Goal: Task Accomplishment & Management: Use online tool/utility

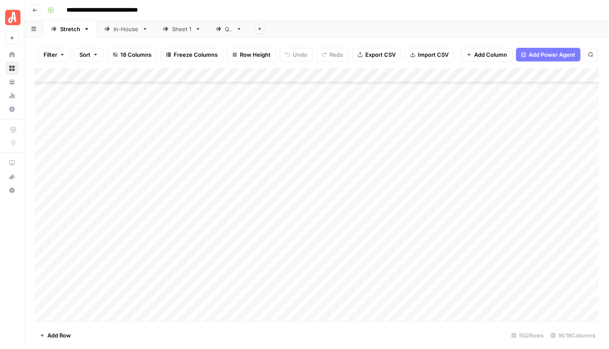
scroll to position [7056, 0]
click at [58, 55] on button "Filter" at bounding box center [54, 55] width 32 height 14
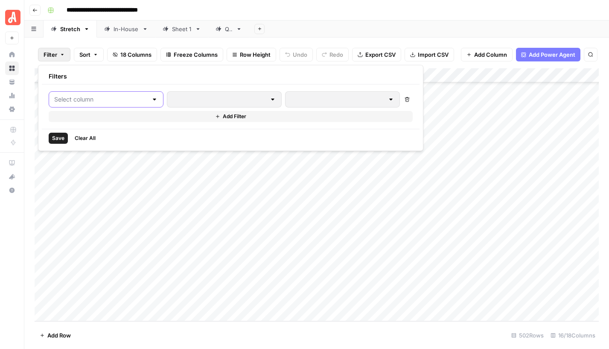
click at [70, 97] on input "text" at bounding box center [100, 99] width 93 height 9
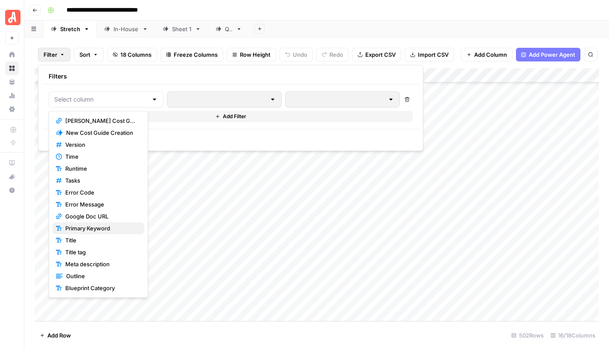
click at [90, 226] on span "Primary Keyword" at bounding box center [101, 228] width 72 height 9
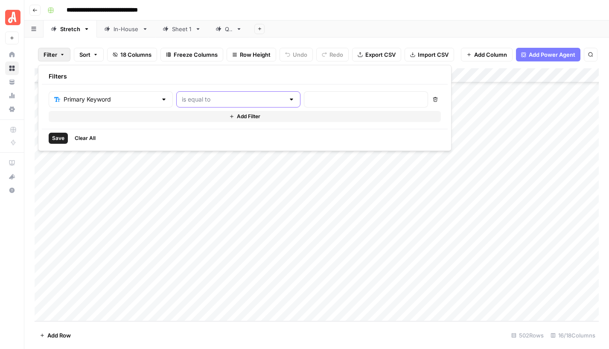
click at [195, 103] on input "text" at bounding box center [233, 99] width 103 height 9
click at [183, 143] on span "contains" at bounding box center [199, 144] width 81 height 9
type input "contains"
click at [309, 98] on input "text" at bounding box center [365, 99] width 113 height 9
type input "bathroom design"
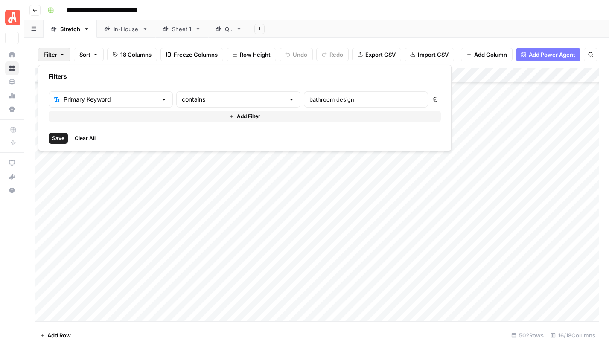
click at [57, 140] on span "Save" at bounding box center [58, 138] width 12 height 8
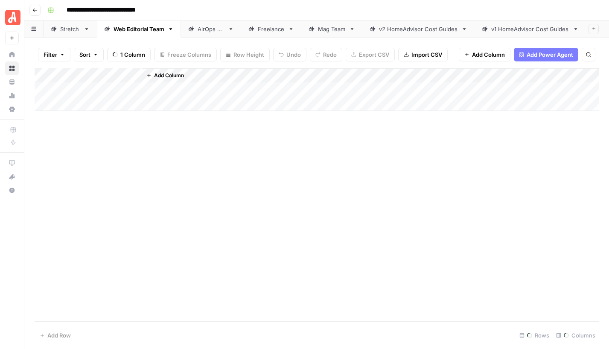
scroll to position [4605, 1658]
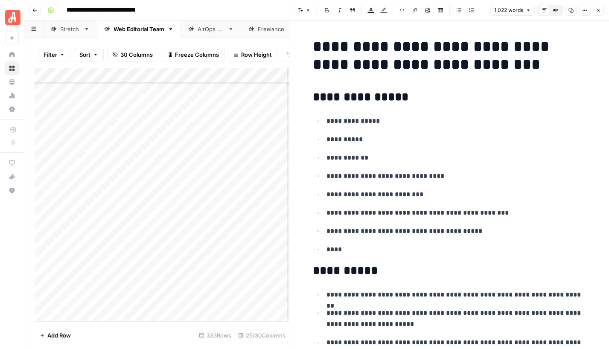
click at [595, 12] on icon "button" at bounding box center [597, 10] width 5 height 5
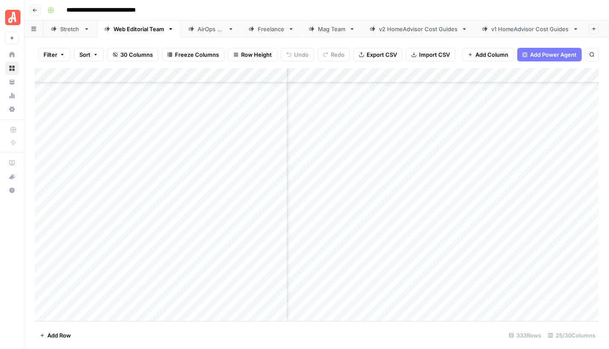
click at [49, 55] on span "Filter" at bounding box center [51, 54] width 14 height 9
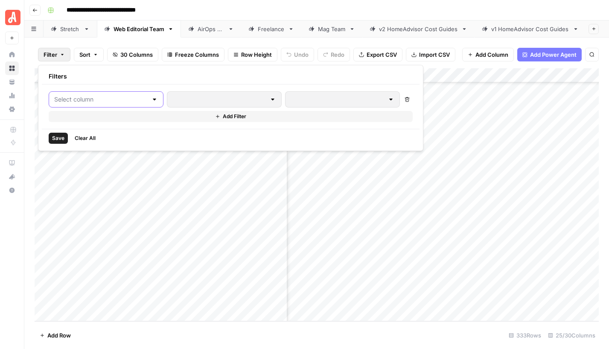
click at [72, 98] on input "text" at bounding box center [100, 99] width 93 height 9
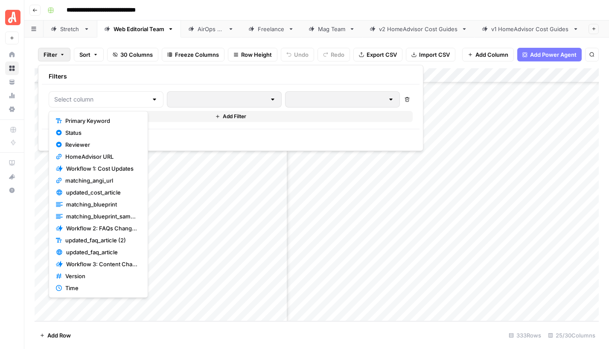
click at [72, 120] on span "Primary Keyword" at bounding box center [101, 120] width 72 height 9
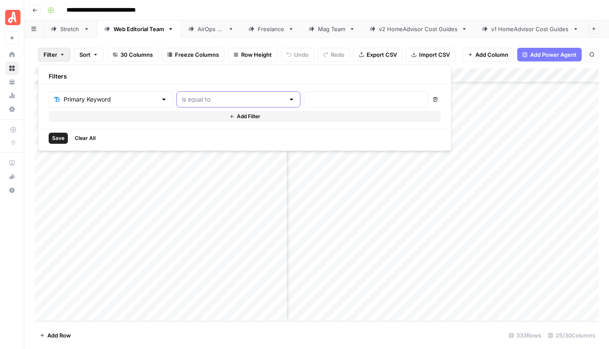
click at [186, 101] on input "text" at bounding box center [233, 99] width 103 height 9
drag, startPoint x: 187, startPoint y: 144, endPoint x: 257, endPoint y: 114, distance: 76.5
click at [187, 144] on span "contains" at bounding box center [199, 144] width 81 height 9
type input "contains"
click at [309, 103] on input "text" at bounding box center [365, 99] width 113 height 9
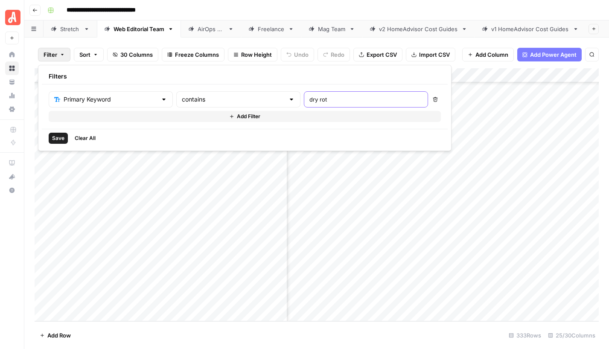
type input "dry rot"
click at [54, 137] on span "Save" at bounding box center [58, 138] width 12 height 8
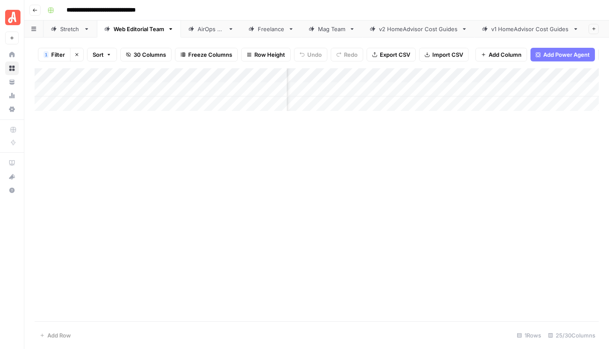
scroll to position [0, 1645]
click at [94, 88] on div "Add Column" at bounding box center [317, 89] width 564 height 43
click at [76, 54] on icon "button" at bounding box center [76, 54] width 5 height 5
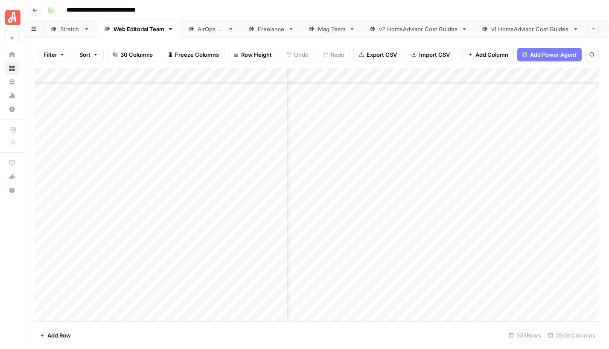
scroll to position [462, 1773]
